Goal: Task Accomplishment & Management: Manage account settings

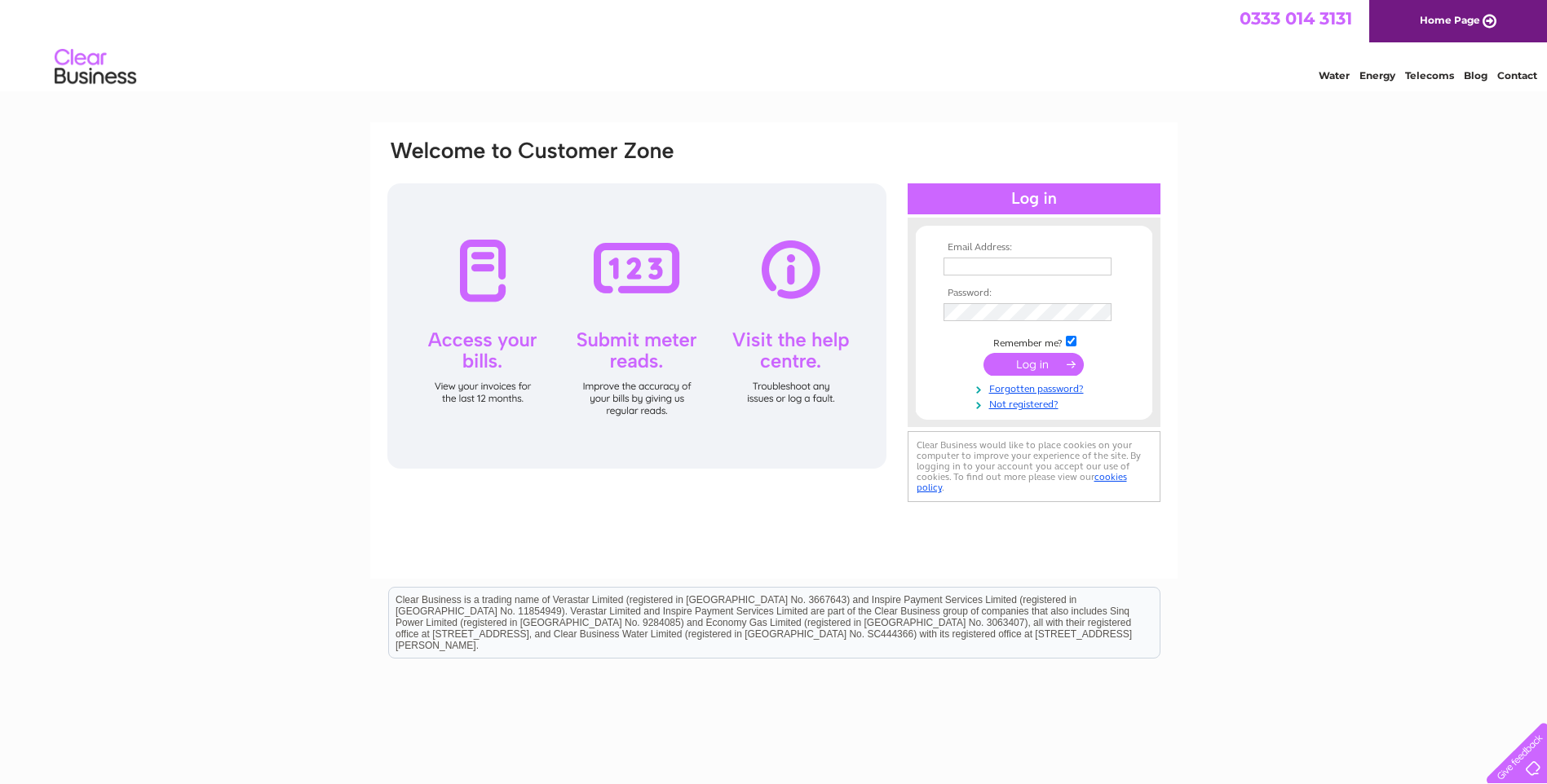
type input "sam@callestickfarm.co.uk"
click at [1016, 365] on input "submit" at bounding box center [1033, 364] width 101 height 22
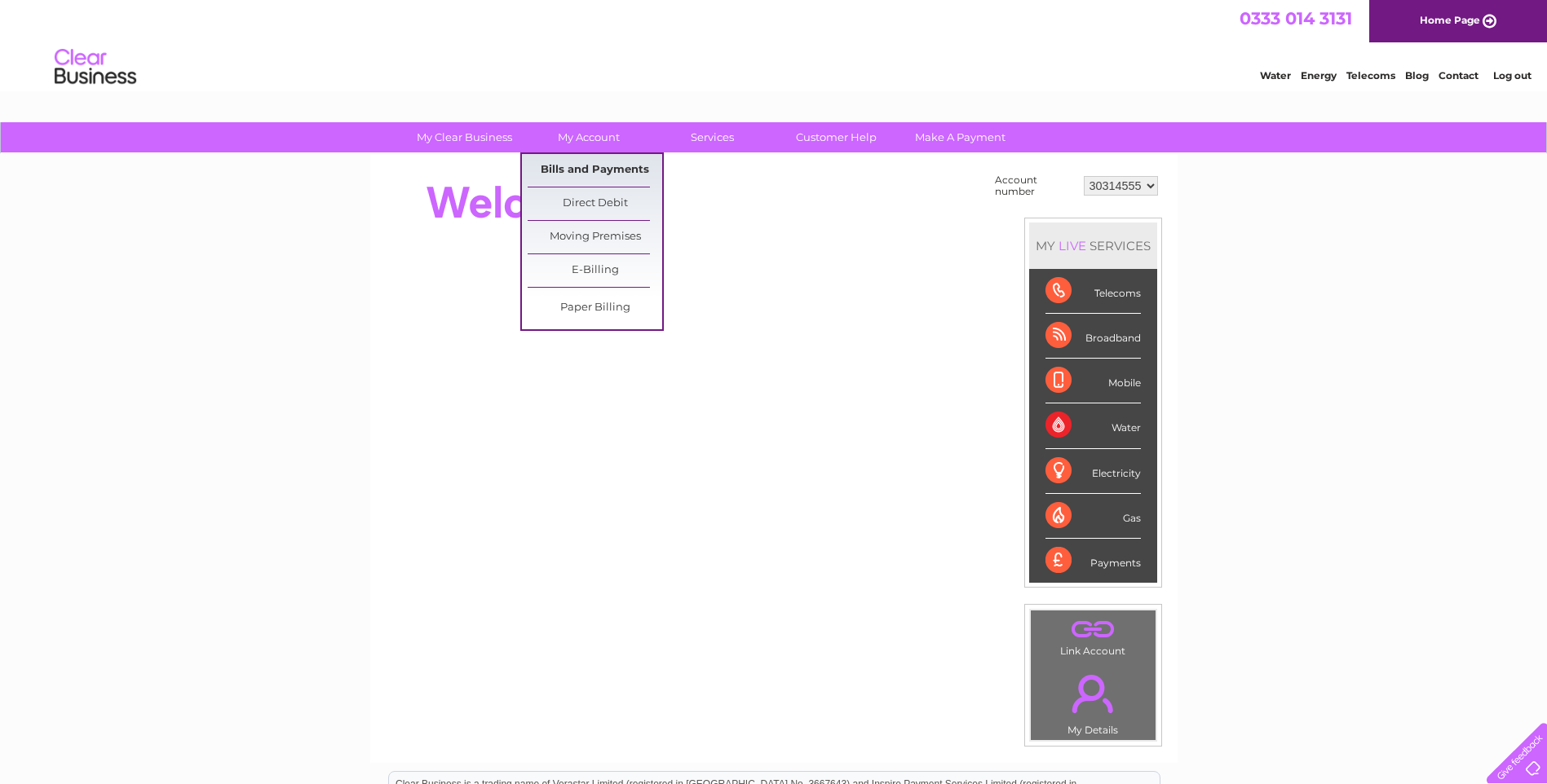
click at [583, 168] on link "Bills and Payments" at bounding box center [595, 169] width 135 height 32
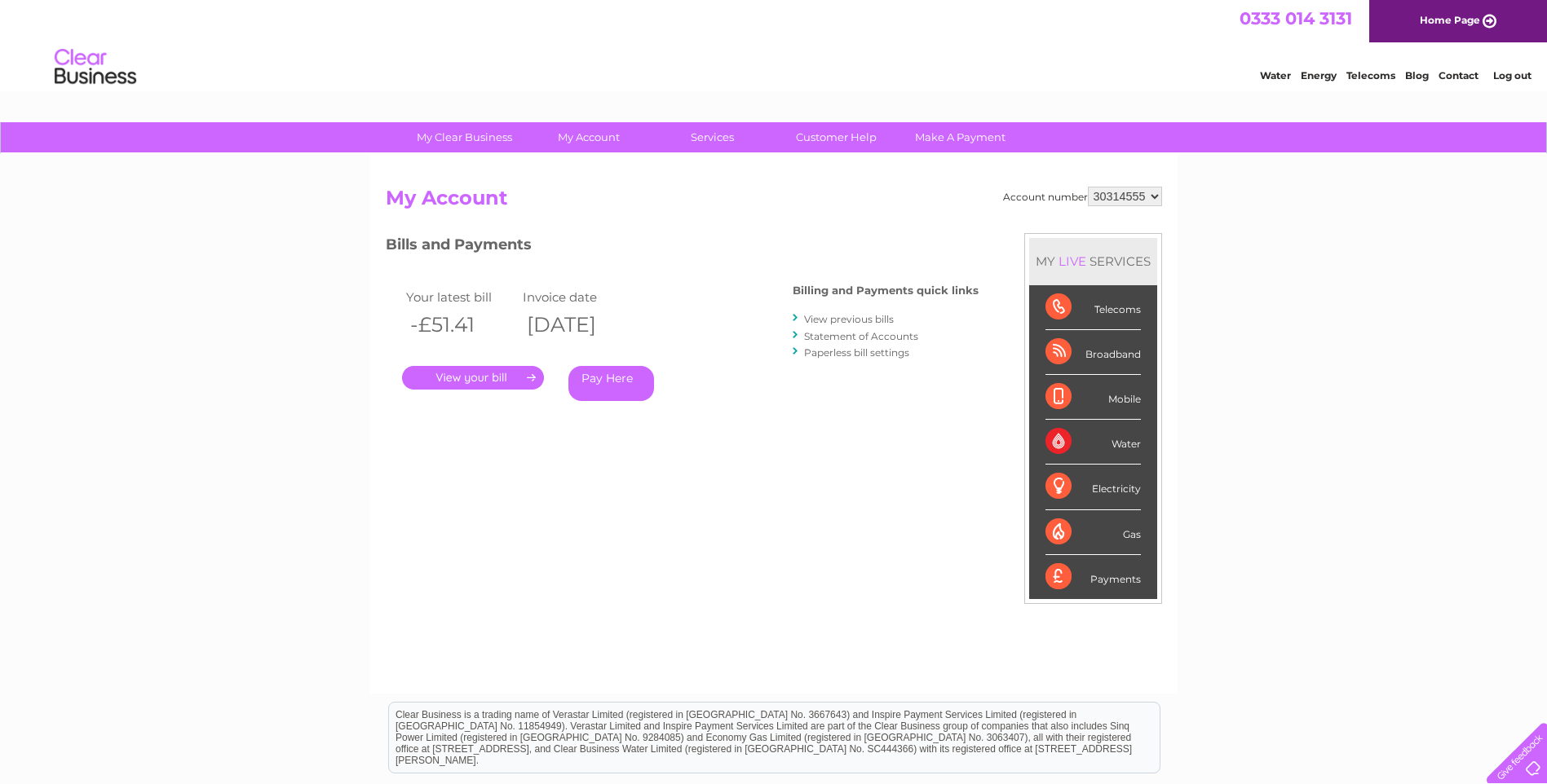
click at [489, 377] on link "." at bounding box center [473, 378] width 142 height 23
click at [493, 376] on link "." at bounding box center [473, 378] width 142 height 23
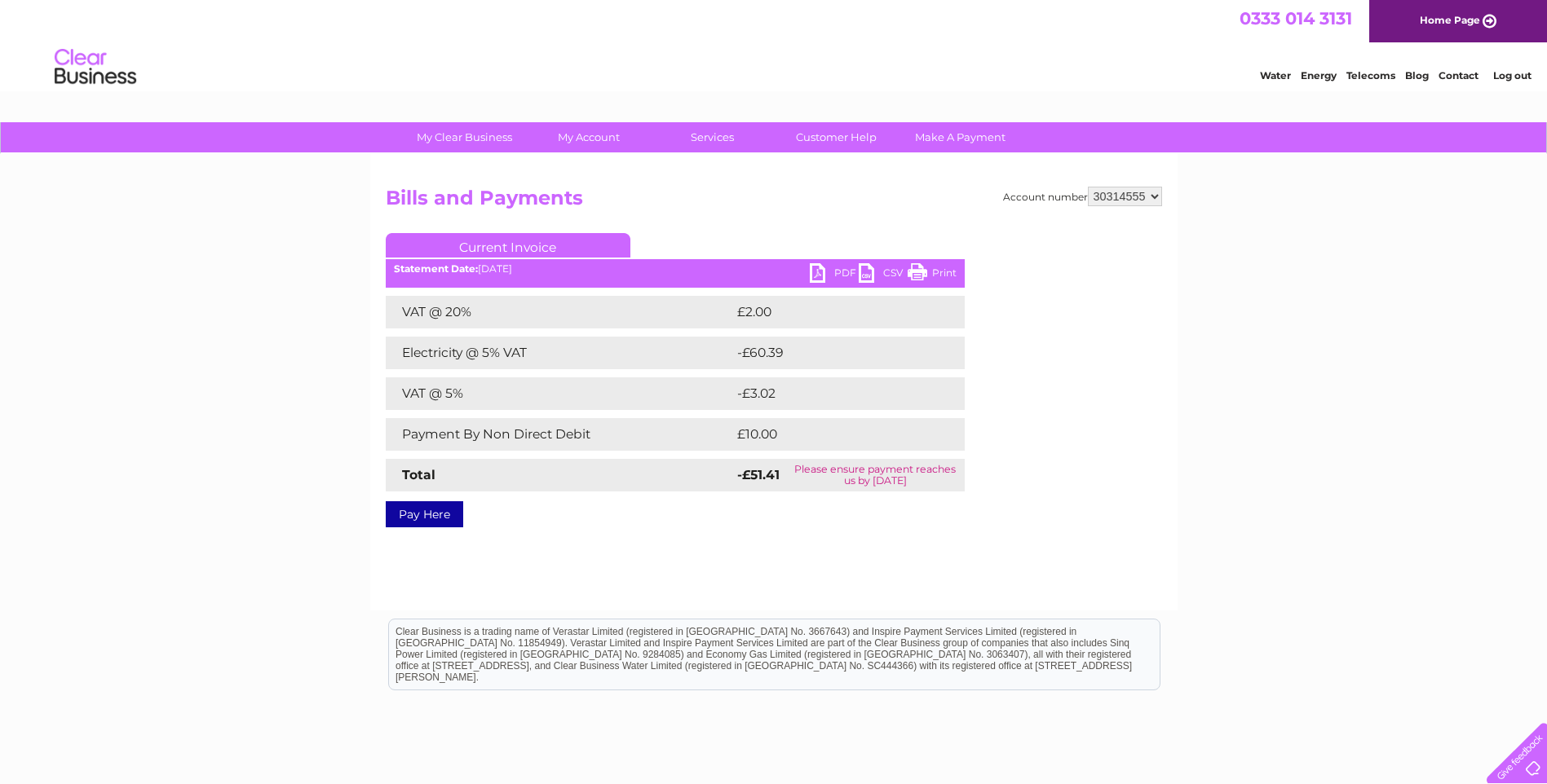
click at [820, 272] on link "PDF" at bounding box center [833, 275] width 49 height 23
